Goal: Task Accomplishment & Management: Manage account settings

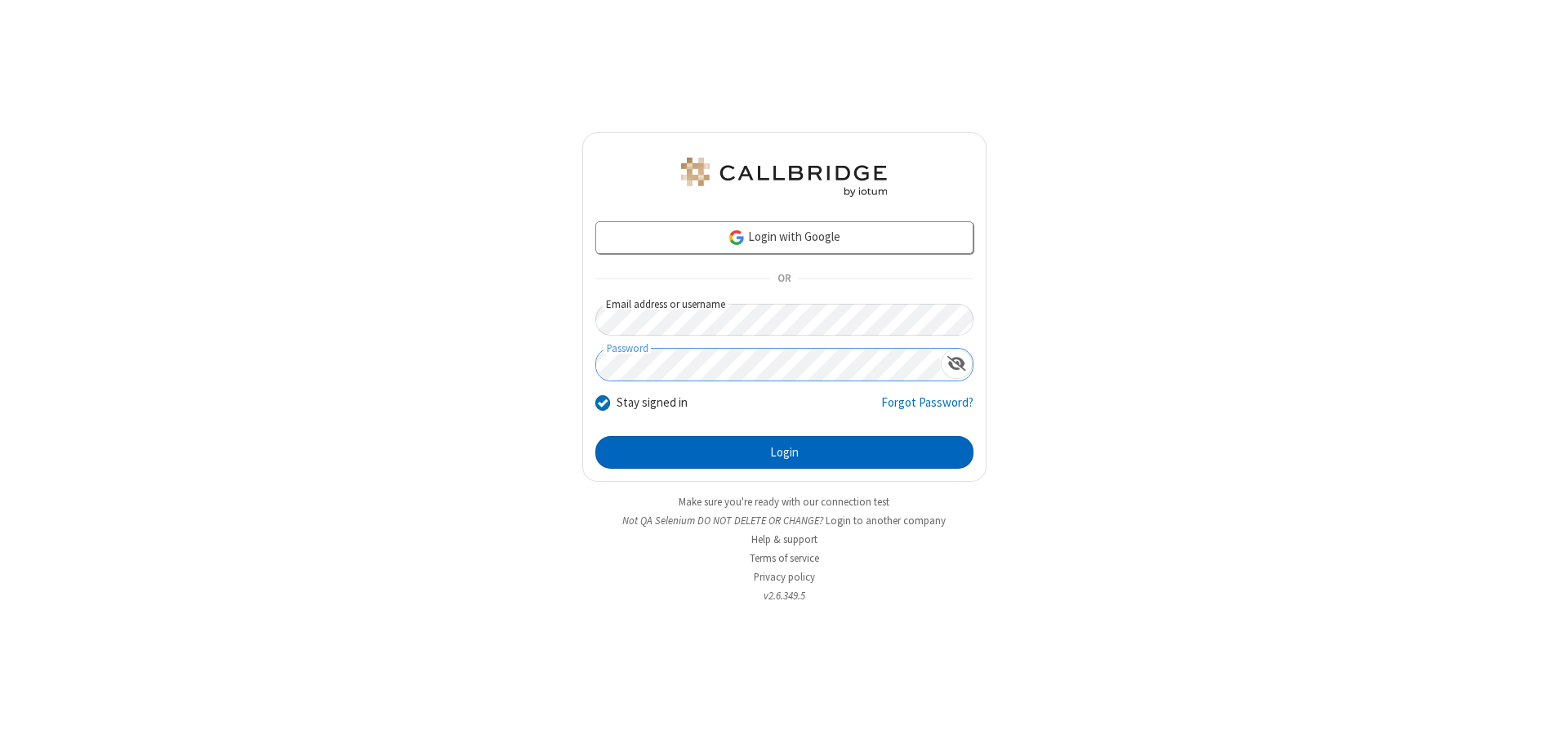
click at [784, 452] on button "Login" at bounding box center [784, 451] width 378 height 33
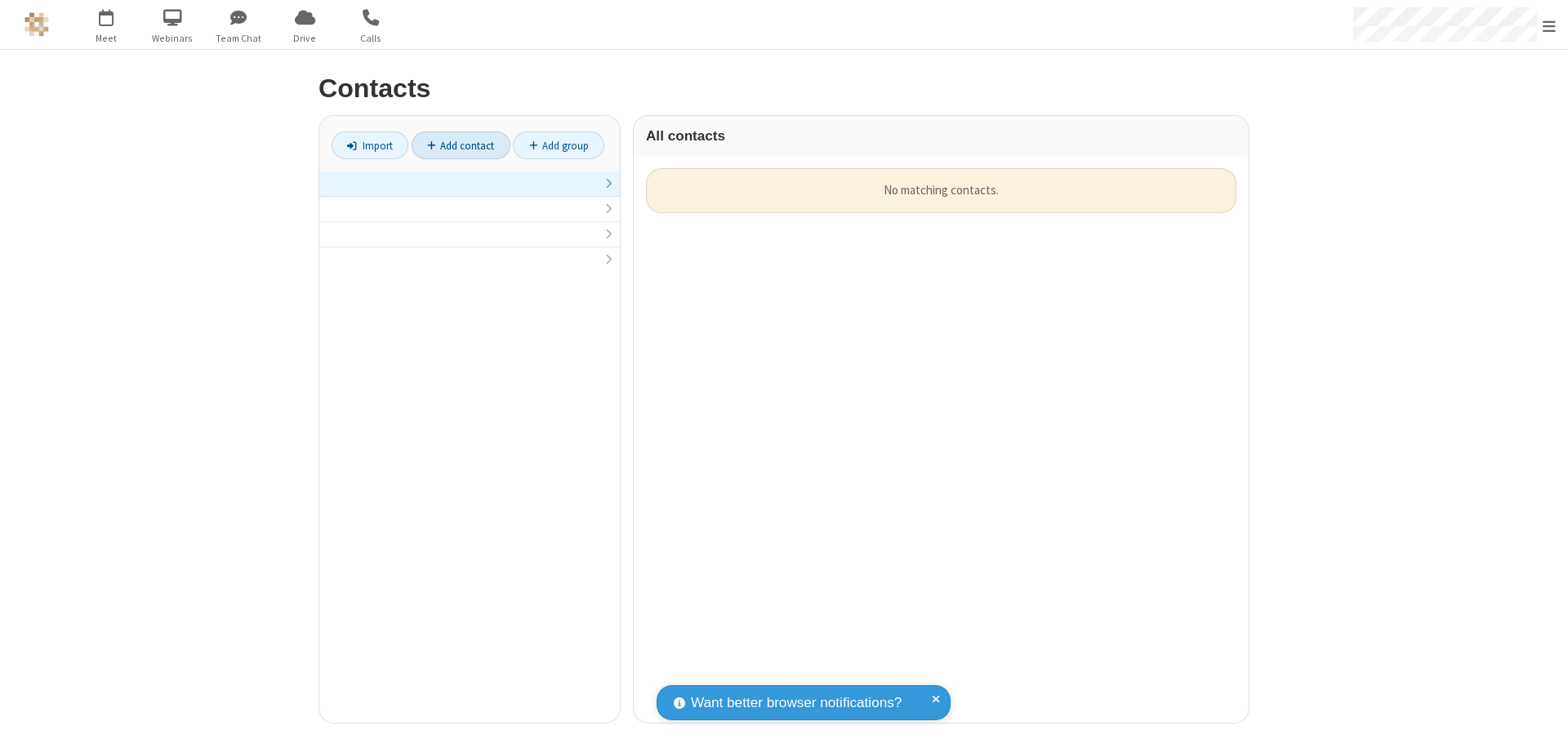
click at [469, 192] on link at bounding box center [469, 185] width 301 height 26
click at [460, 145] on link "Add contact" at bounding box center [461, 145] width 99 height 28
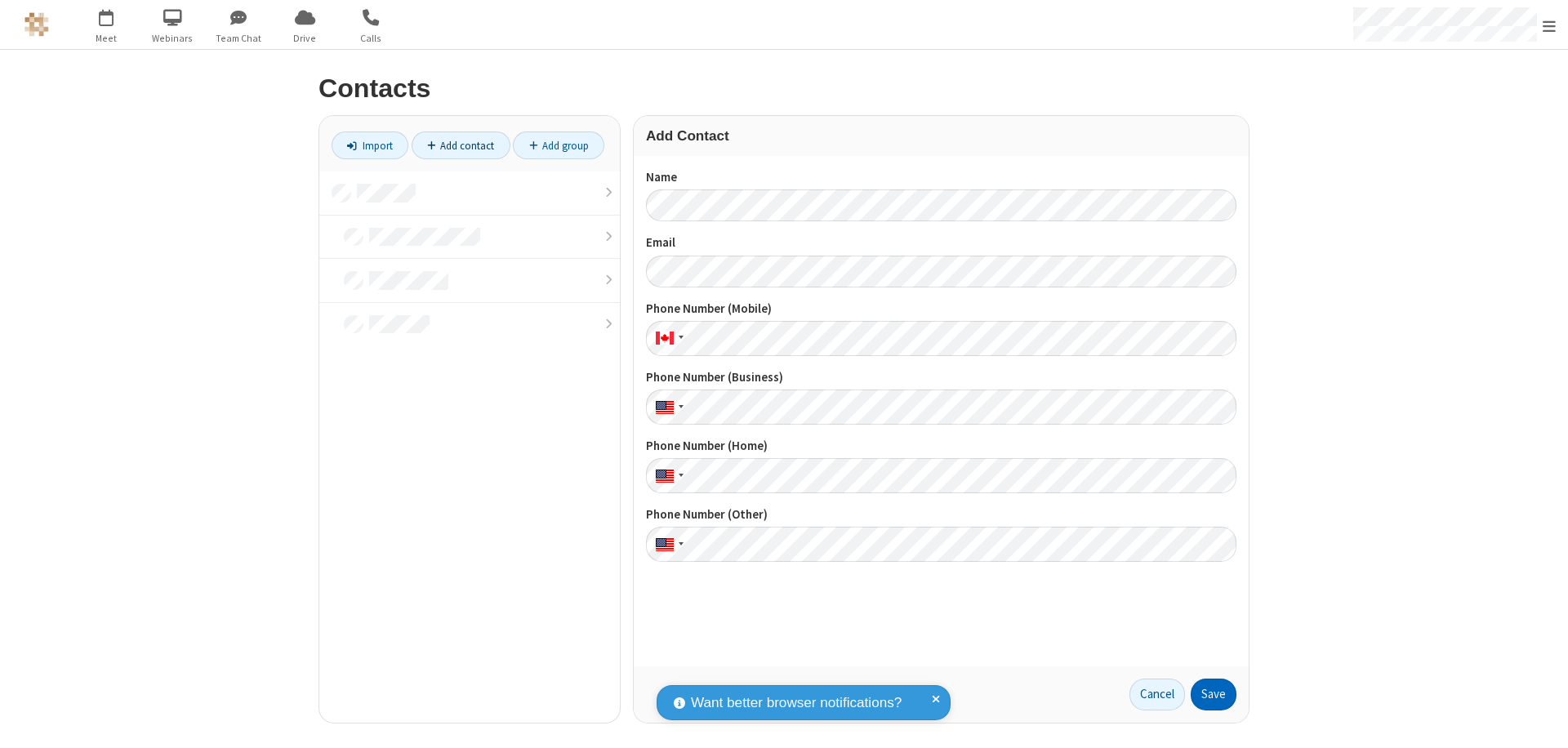
click at [1214, 693] on button "Save" at bounding box center [1214, 694] width 46 height 33
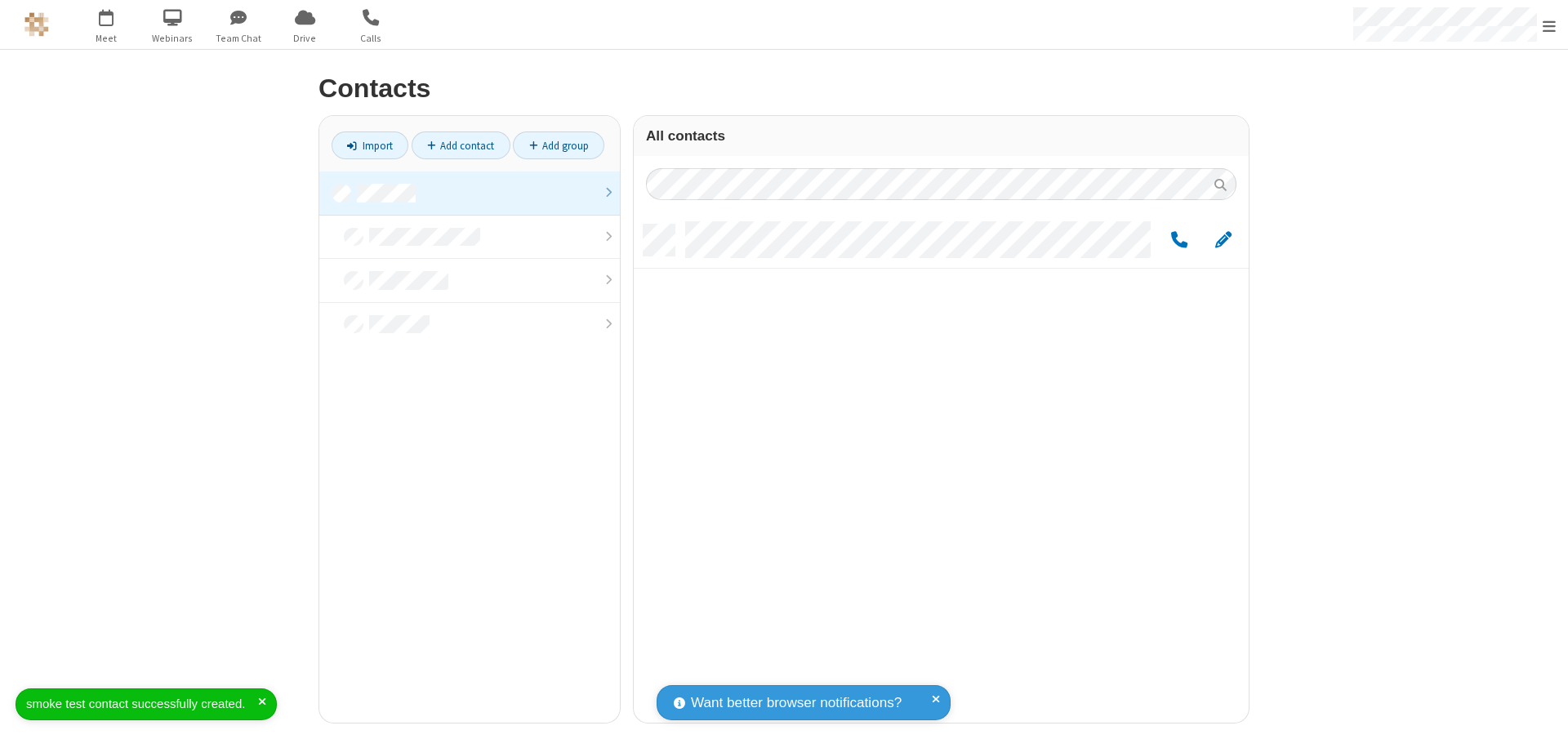
scroll to position [498, 602]
